Goal: Entertainment & Leisure: Browse casually

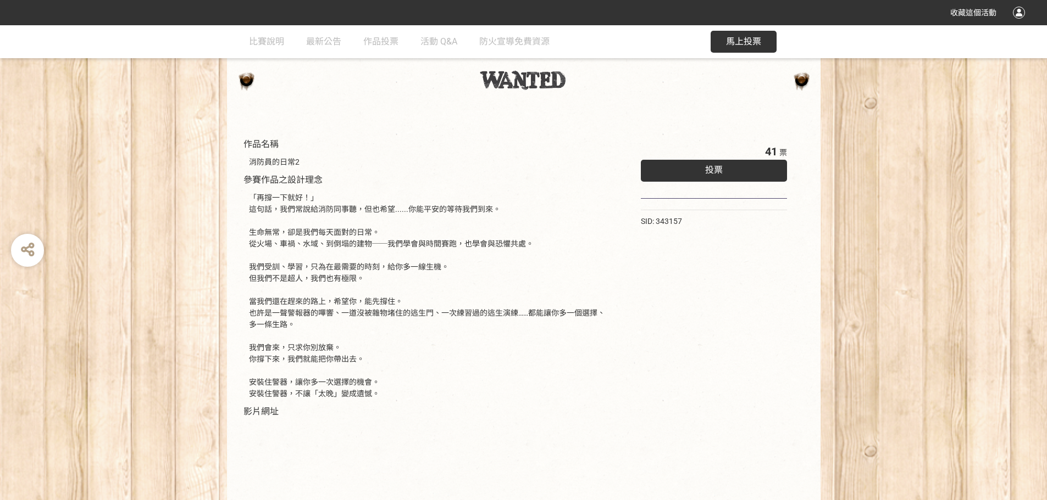
scroll to position [110, 0]
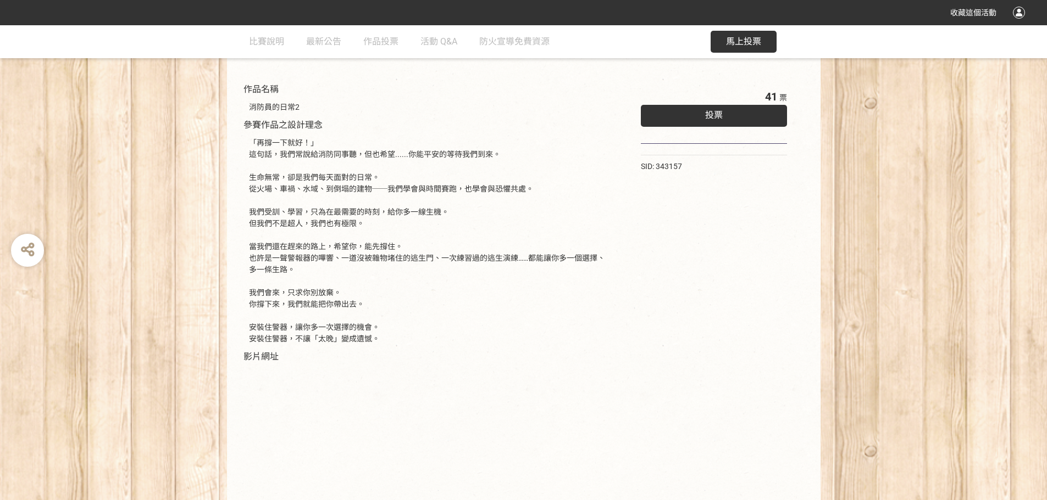
drag, startPoint x: 241, startPoint y: 126, endPoint x: 424, endPoint y: 228, distance: 208.8
click at [422, 228] on div "作品名稱 消防員的日常2 參賽作品之設計理念 「再撐一下就好！」 這句話，我們常說給消防同事聽，但也希望......你能平安的等待我們到來。 生命無常，卻是我…" at bounding box center [428, 329] width 381 height 504
click at [425, 229] on div "「再撐一下就好！」 這句話，我們常說給消防同事聽，但也希望......你能平安的等待我們到來。 生命無常，卻是我們每天面對的日常。 從火場、車禍、水域、到倒塌…" at bounding box center [428, 241] width 359 height 208
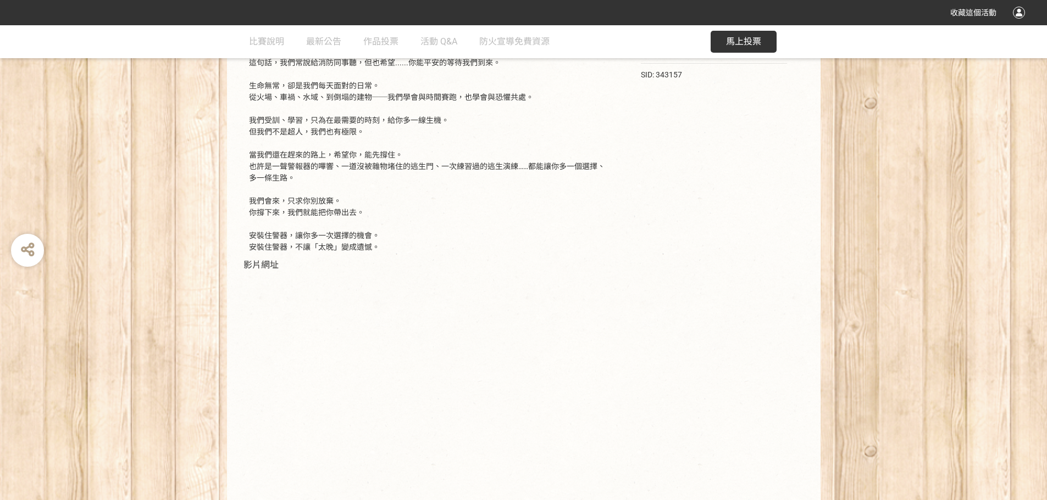
scroll to position [220, 0]
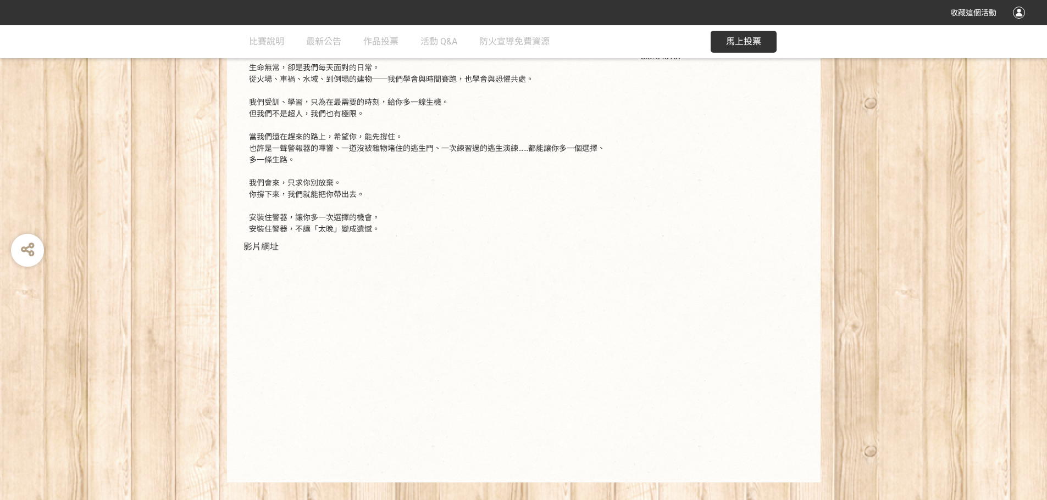
click at [349, 161] on div "「再撐一下就好！」 這句話，我們常說給消防同事聽，但也希望......你能平安的等待我們到來。 生命無常，卻是我們每天面對的日常。 從火場、車禍、水域、到倒塌…" at bounding box center [428, 131] width 359 height 208
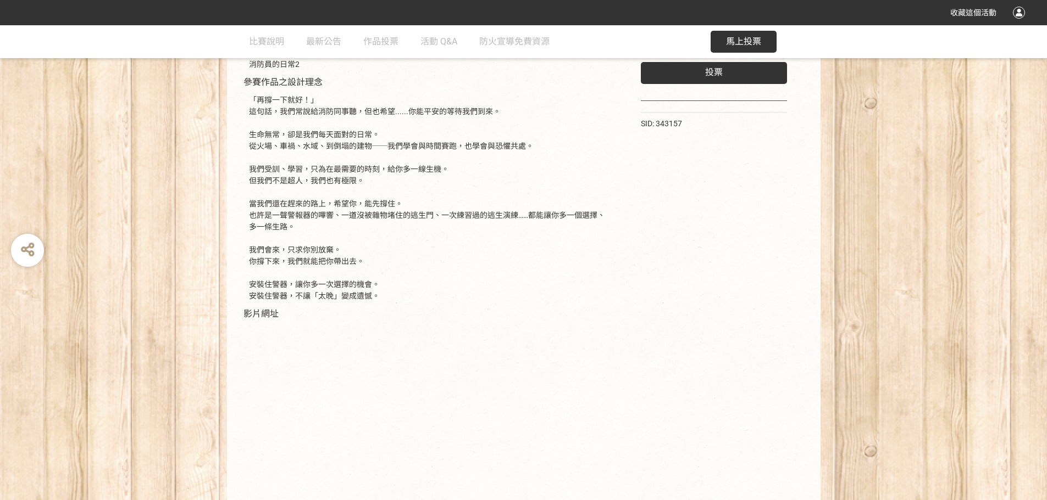
scroll to position [129, 0]
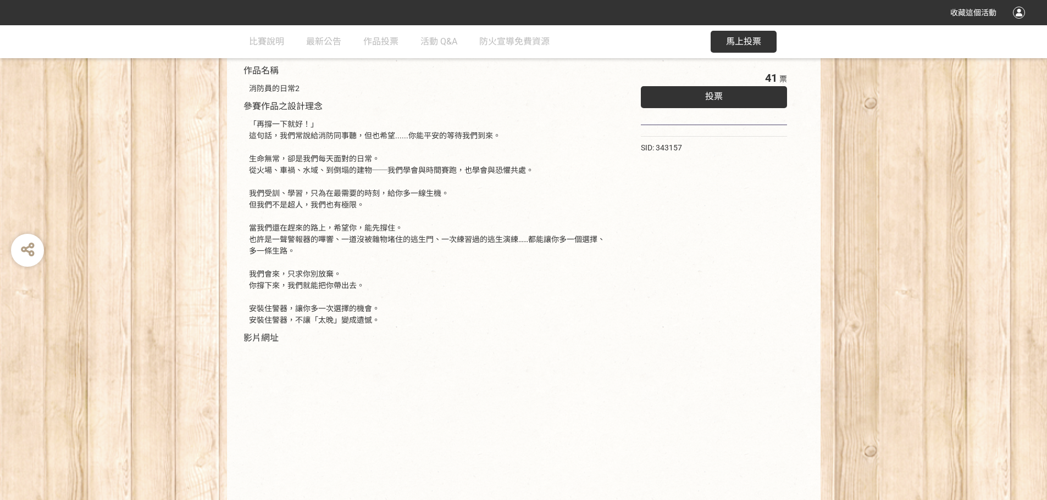
drag, startPoint x: 382, startPoint y: 325, endPoint x: 231, endPoint y: 82, distance: 286.3
click at [231, 82] on div "作品名稱 消防員的日常2 參賽作品之設計理念 「再撐一下就好！」 這句話，我們常說給消防同事聽，但也希望......你能平安的等待我們到來。 生命無常，卻是我…" at bounding box center [523, 305] width 593 height 537
click at [249, 121] on div "「再撐一下就好！」 這句話，我們常說給消防同事聽，但也希望......你能平安的等待我們到來。 生命無常，卻是我們每天面對的日常。 從火場、車禍、水域、到倒塌…" at bounding box center [428, 223] width 359 height 208
drag, startPoint x: 299, startPoint y: 199, endPoint x: 366, endPoint y: 277, distance: 102.5
click at [365, 276] on div "「再撐一下就好！」 這句話，我們常說給消防同事聽，但也希望......你能平安的等待我們到來。 生命無常，卻是我們每天面對的日常。 從火場、車禍、水域、到倒塌…" at bounding box center [428, 223] width 359 height 208
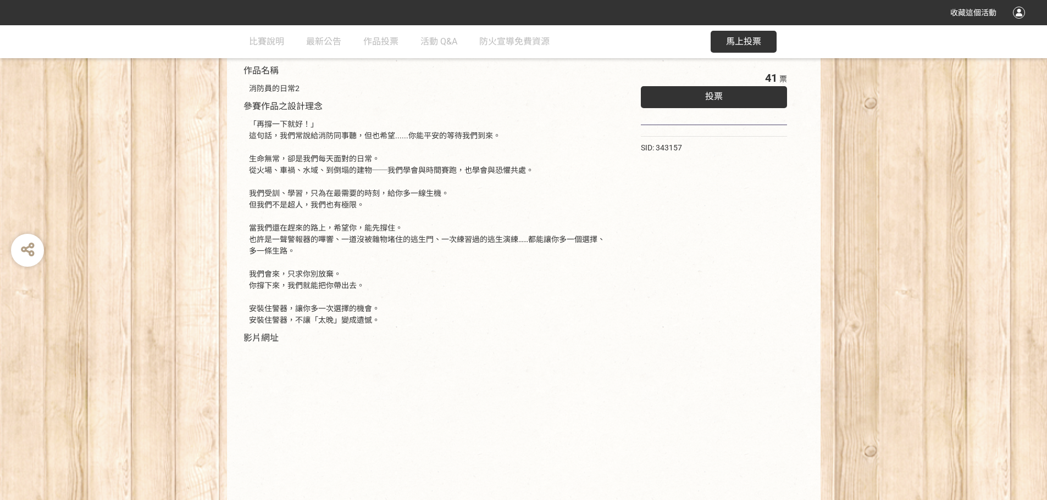
click at [366, 277] on div "「再撐一下就好！」 這句話，我們常說給消防同事聽，但也希望......你能平安的等待我們到來。 生命無常，卻是我們每天面對的日常。 從火場、車禍、水域、到倒塌…" at bounding box center [428, 223] width 359 height 208
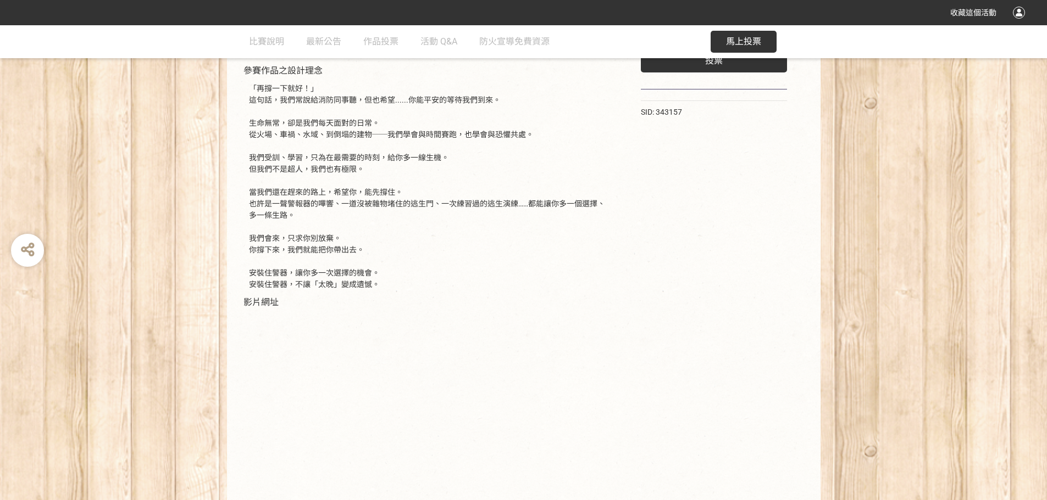
scroll to position [183, 0]
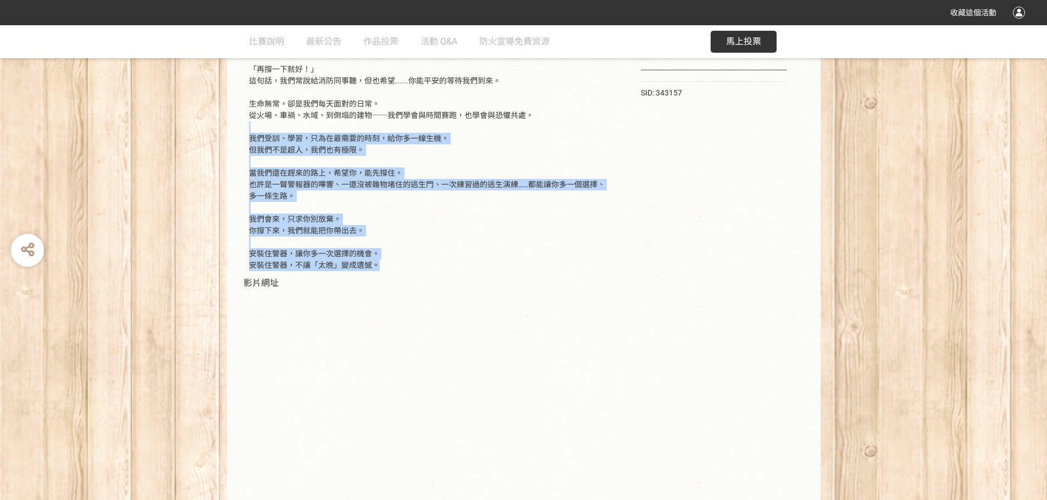
drag, startPoint x: 374, startPoint y: 265, endPoint x: 252, endPoint y: 125, distance: 185.7
click at [252, 125] on div "「再撐一下就好！」 這句話，我們常說給消防同事聽，但也希望......你能平安的等待我們到來。 生命無常，卻是我們每天面對的日常。 從火場、車禍、水域、到倒塌…" at bounding box center [428, 168] width 359 height 208
click at [263, 153] on div "「再撐一下就好！」 這句話，我們常說給消防同事聽，但也希望......你能平安的等待我們到來。 生命無常，卻是我們每天面對的日常。 從火場、車禍、水域、到倒塌…" at bounding box center [428, 168] width 359 height 208
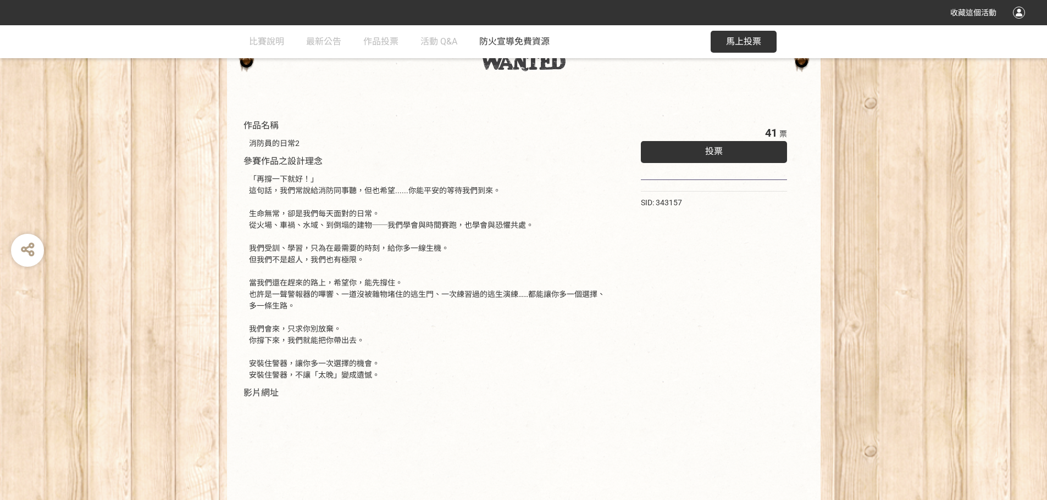
scroll to position [19, 0]
